Goal: Browse casually

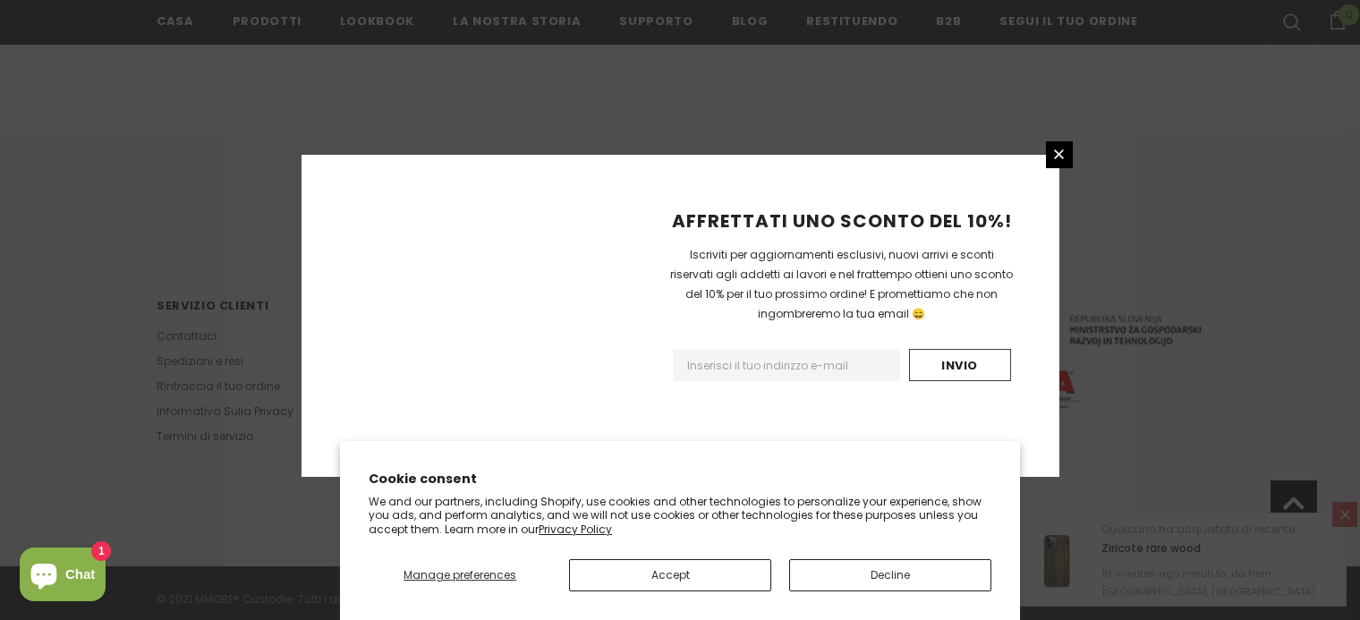
scroll to position [1214, 0]
